Goal: Navigation & Orientation: Understand site structure

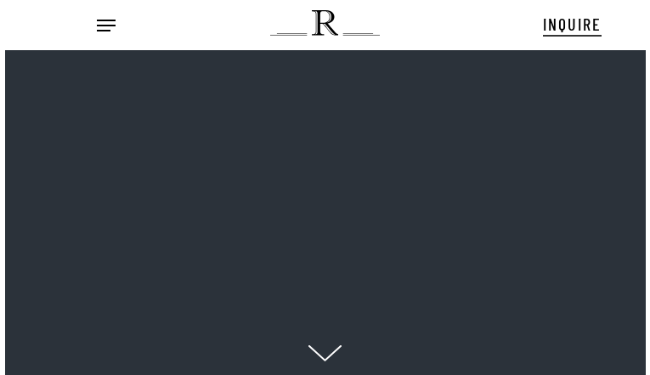
scroll to position [17, 20]
